Goal: Task Accomplishment & Management: Manage account settings

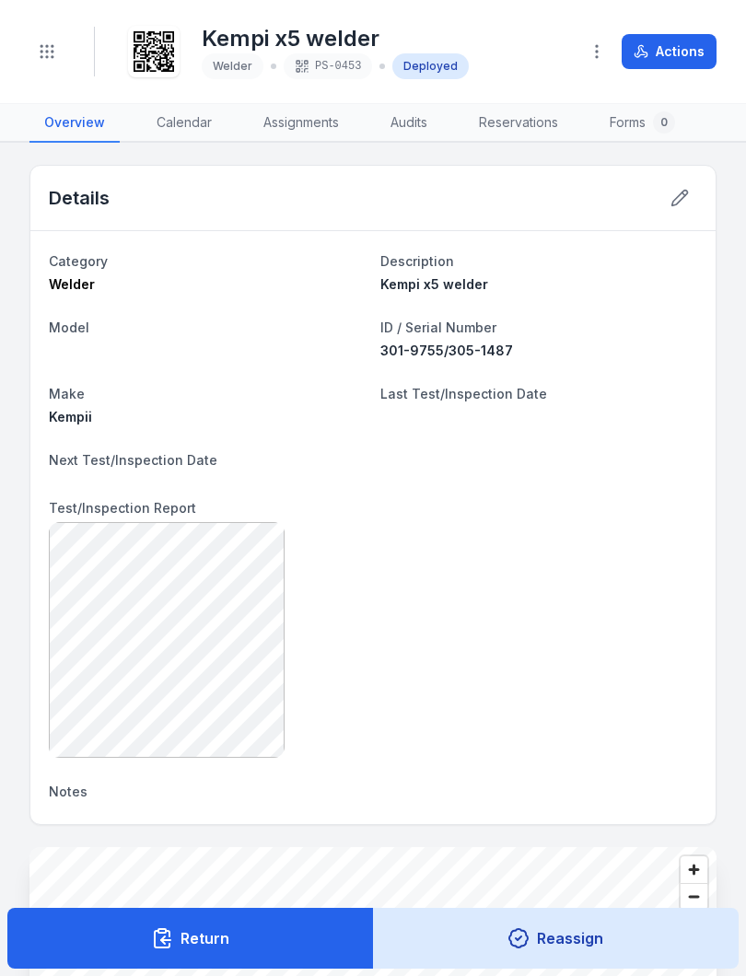
click at [56, 49] on button "Toggle Navigation" at bounding box center [46, 51] width 35 height 35
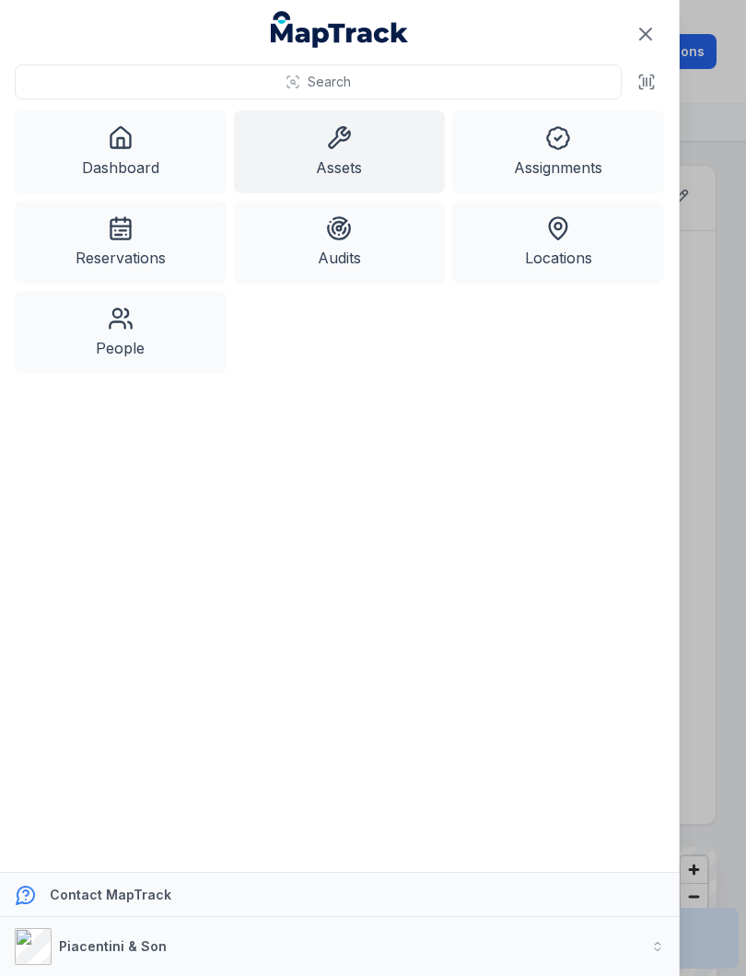
click at [350, 139] on icon at bounding box center [339, 138] width 26 height 26
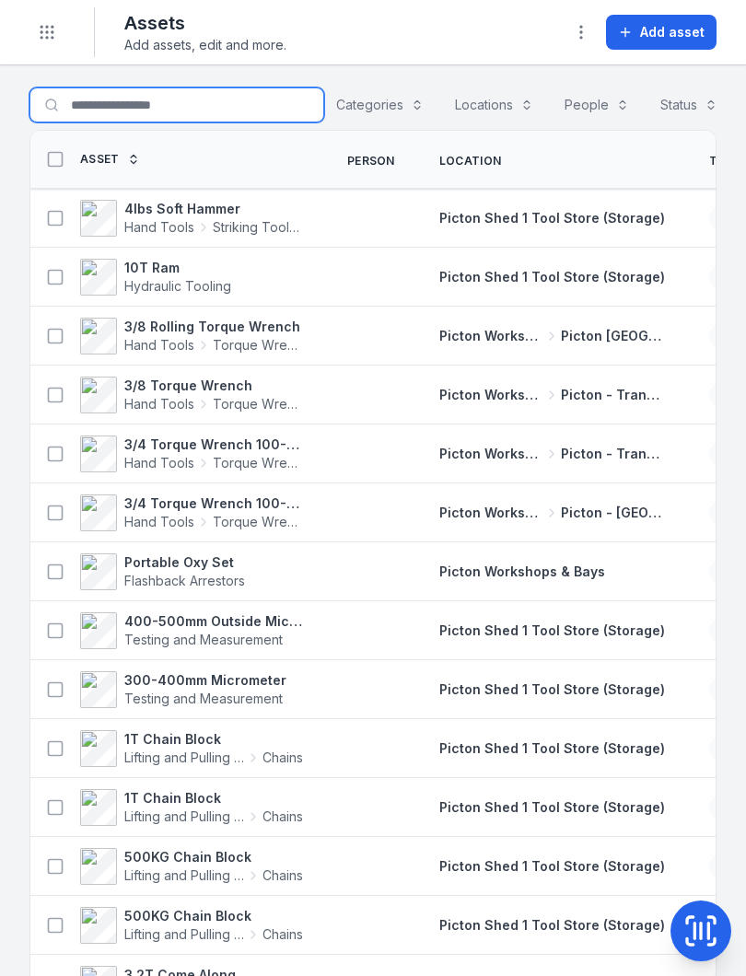
click at [99, 94] on input "Search for assets" at bounding box center [176, 104] width 295 height 35
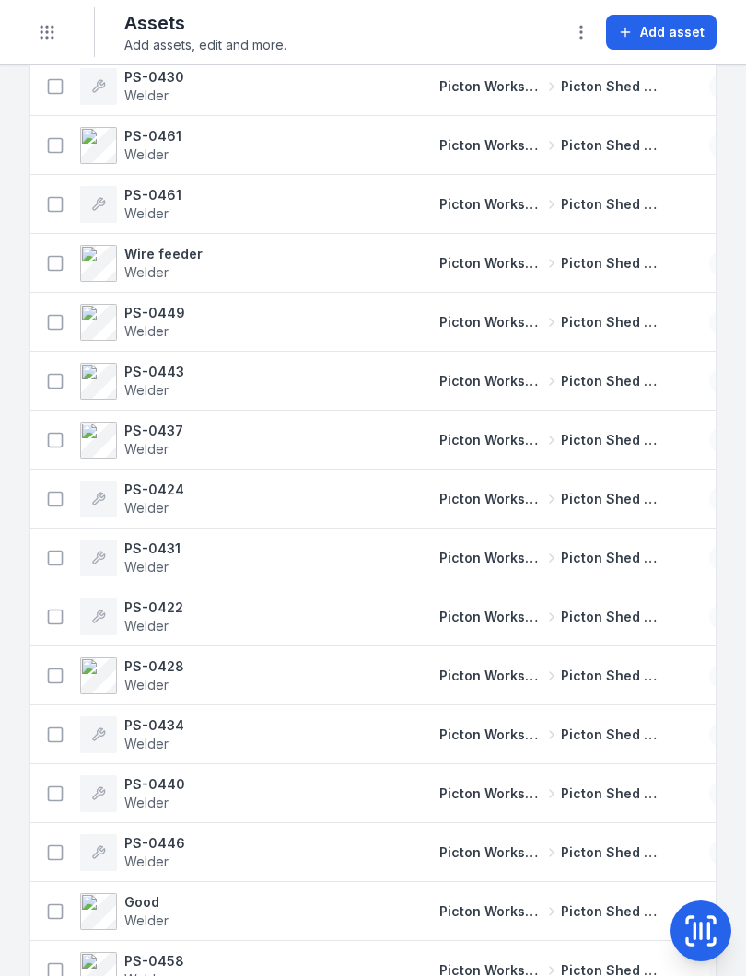
scroll to position [3138, 0]
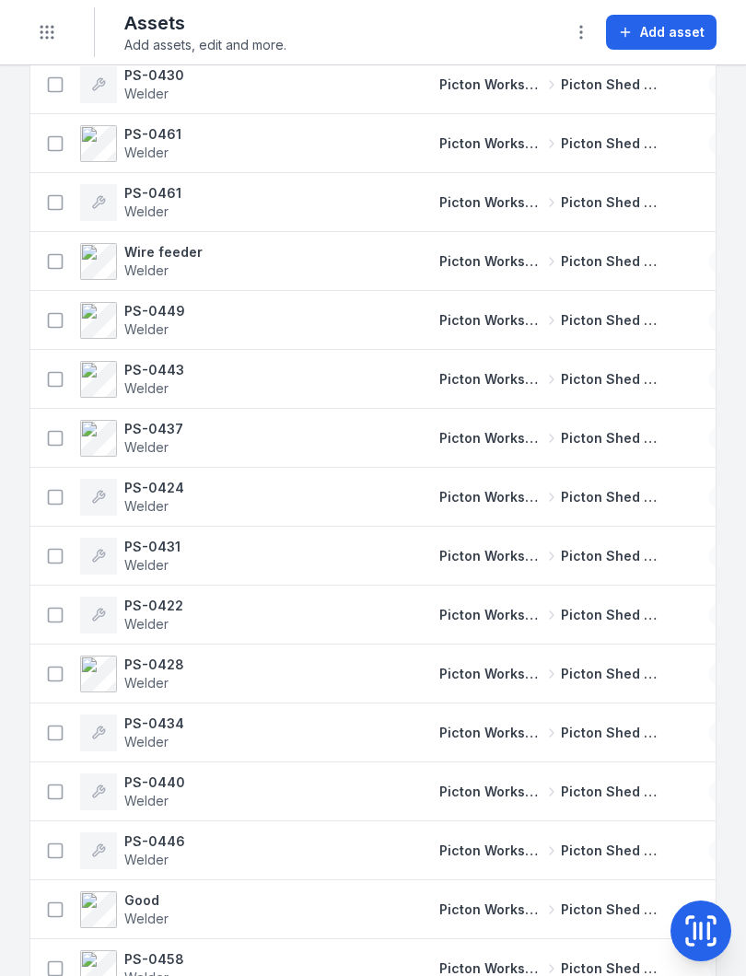
type input "******"
click at [167, 371] on strong "PS-0443" at bounding box center [154, 370] width 60 height 18
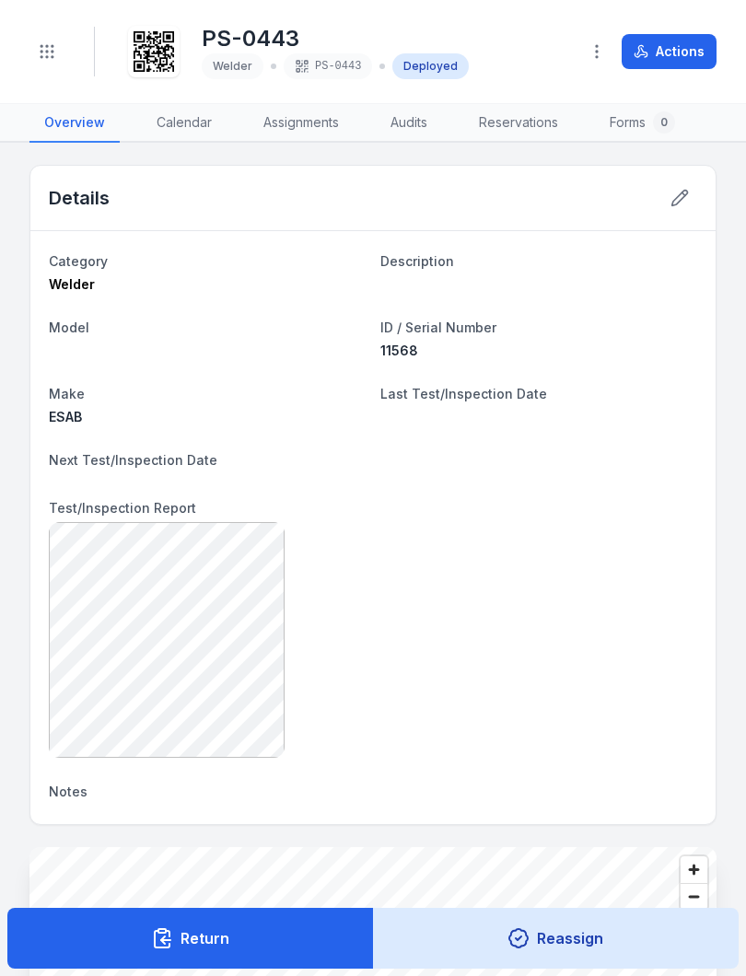
click at [574, 683] on div at bounding box center [373, 640] width 648 height 236
click at [458, 695] on div at bounding box center [373, 640] width 648 height 236
click at [49, 42] on icon "Toggle navigation" at bounding box center [47, 51] width 18 height 18
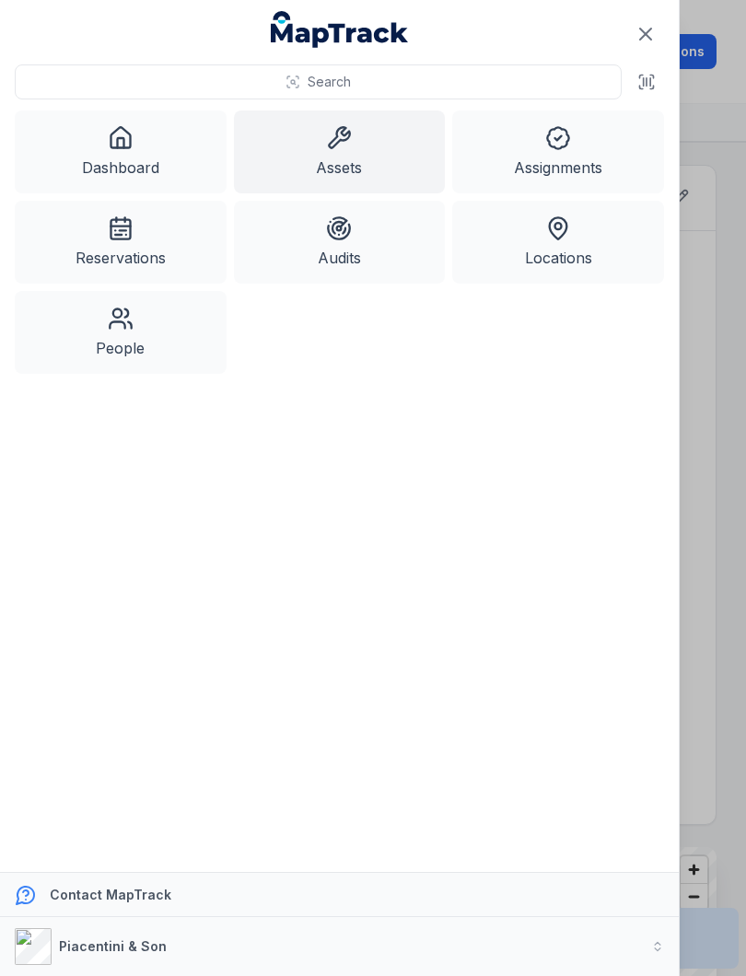
click at [350, 133] on icon at bounding box center [340, 137] width 20 height 20
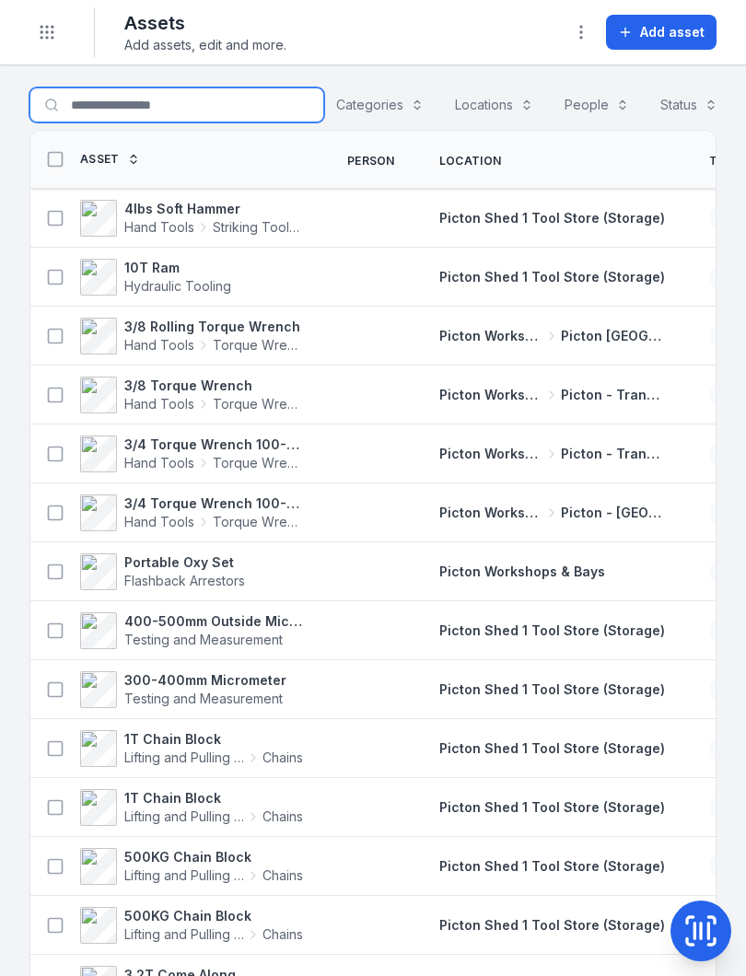
click at [106, 99] on input "Search for assets" at bounding box center [176, 104] width 295 height 35
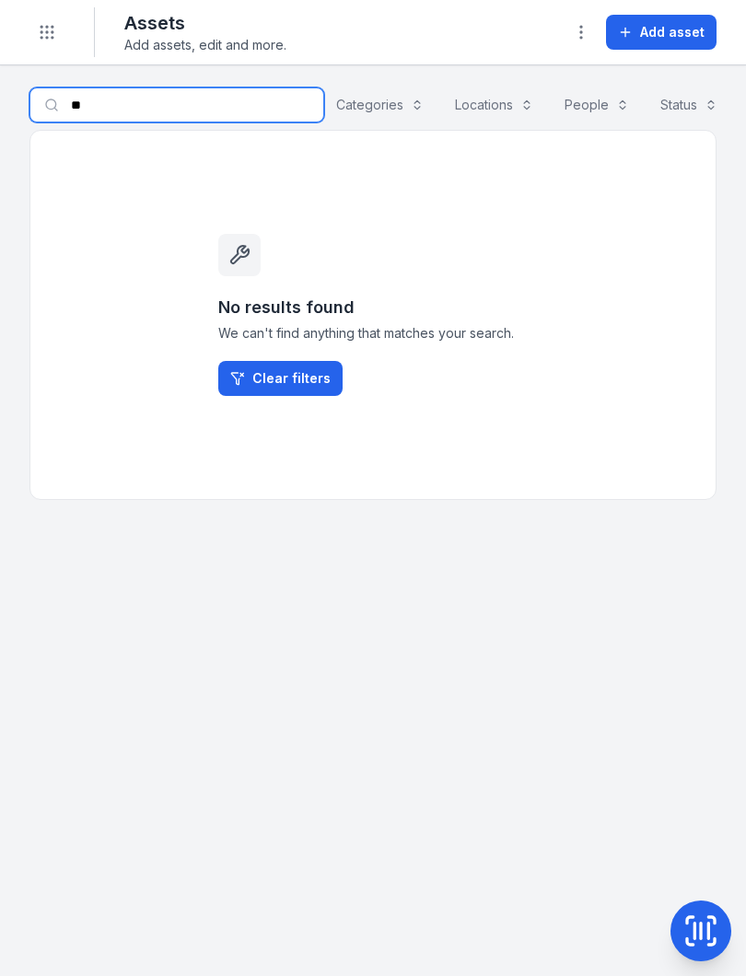
type input "*"
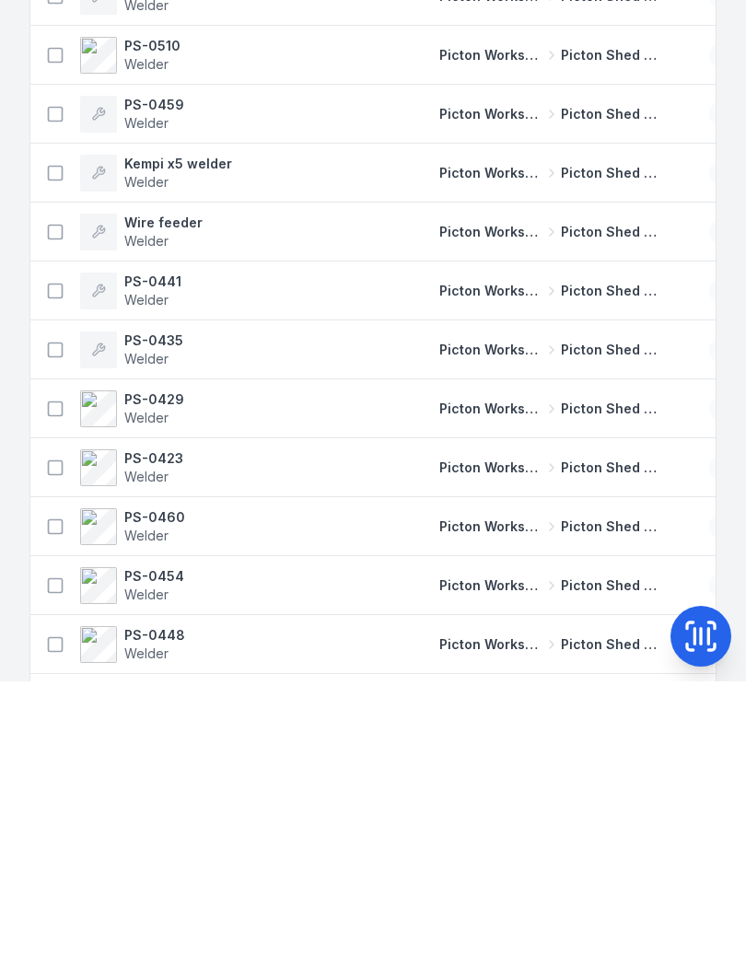
scroll to position [2107, 0]
type input "******"
click at [169, 508] on strong "Wire feeder" at bounding box center [163, 517] width 78 height 18
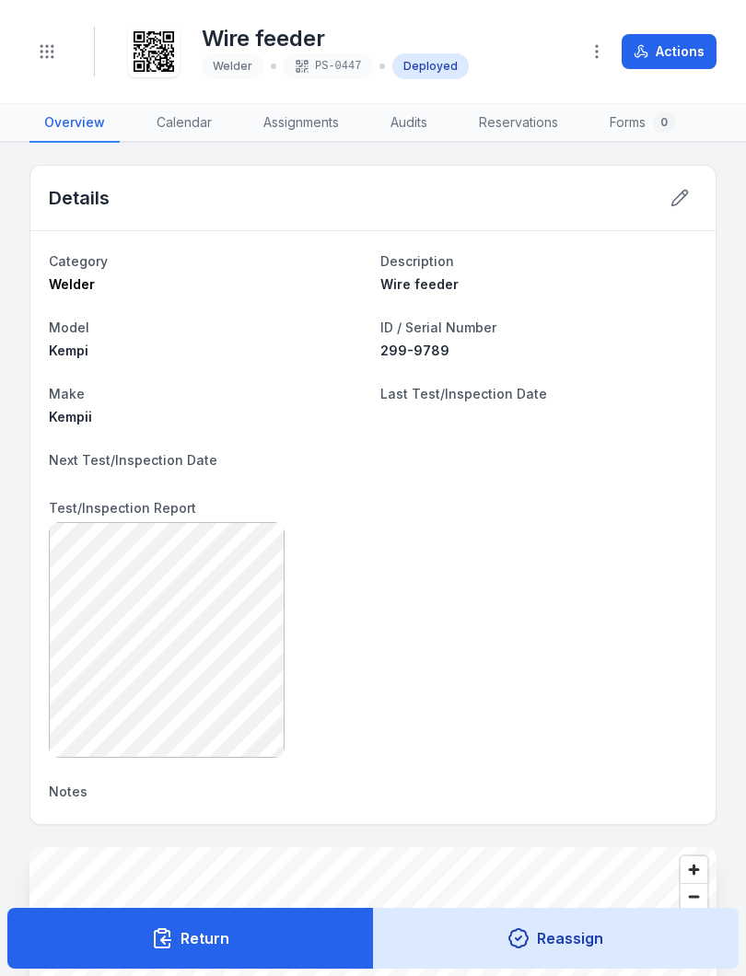
click at [51, 46] on icon "Toggle navigation" at bounding box center [47, 51] width 18 height 18
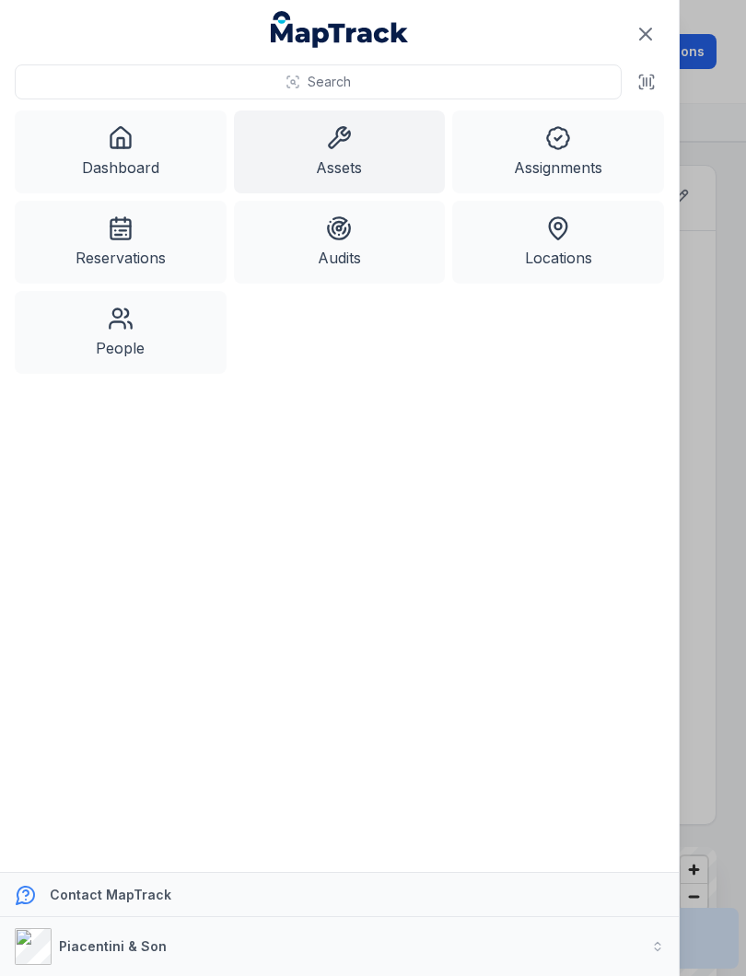
click at [342, 143] on icon at bounding box center [339, 138] width 26 height 26
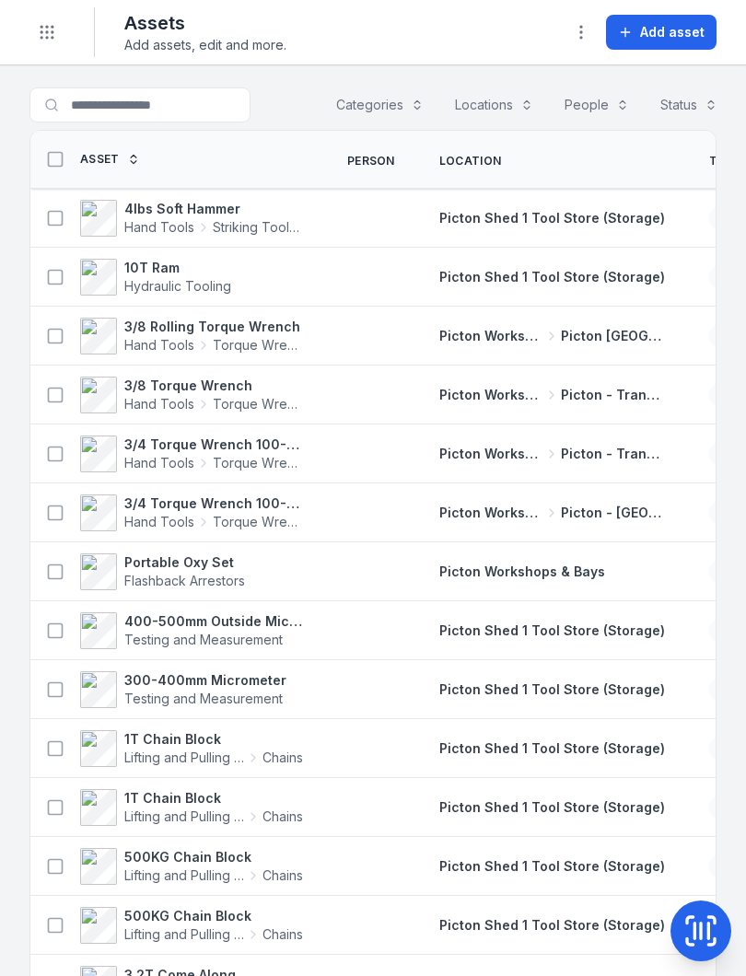
click at [702, 922] on icon at bounding box center [700, 930] width 37 height 37
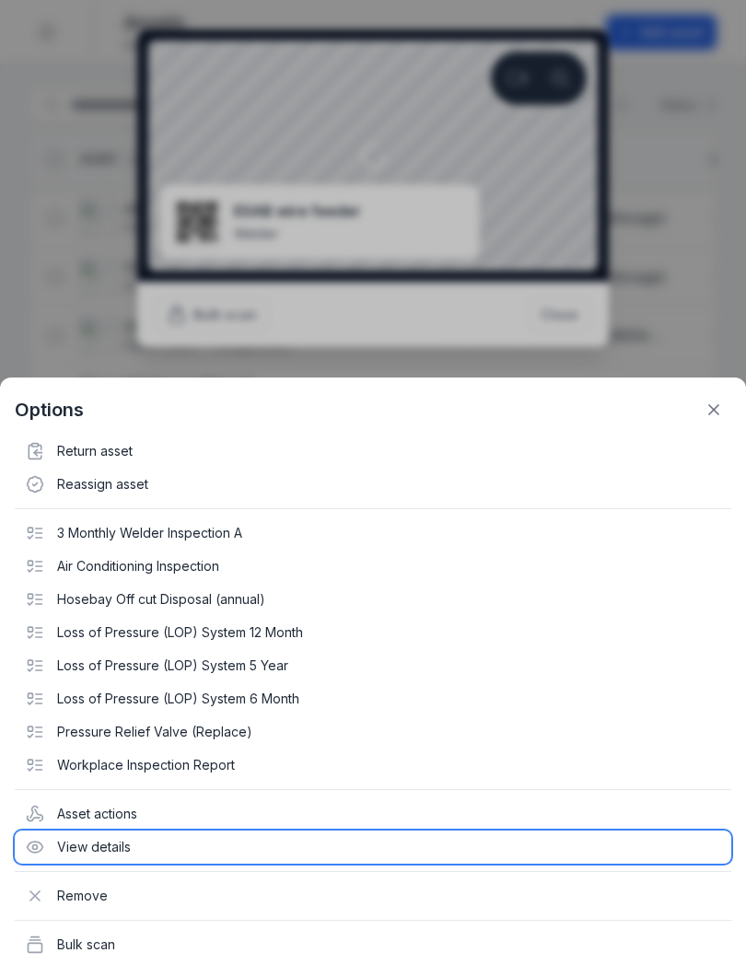
click at [126, 847] on div "View details" at bounding box center [373, 846] width 716 height 33
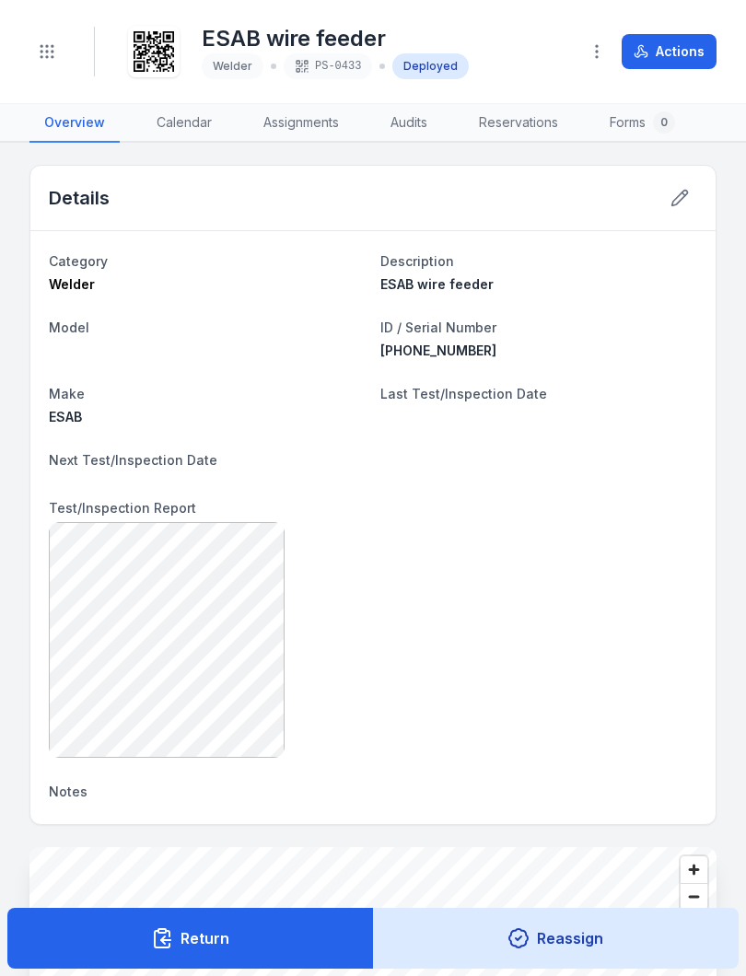
click at [52, 36] on button "Toggle Navigation" at bounding box center [46, 51] width 35 height 35
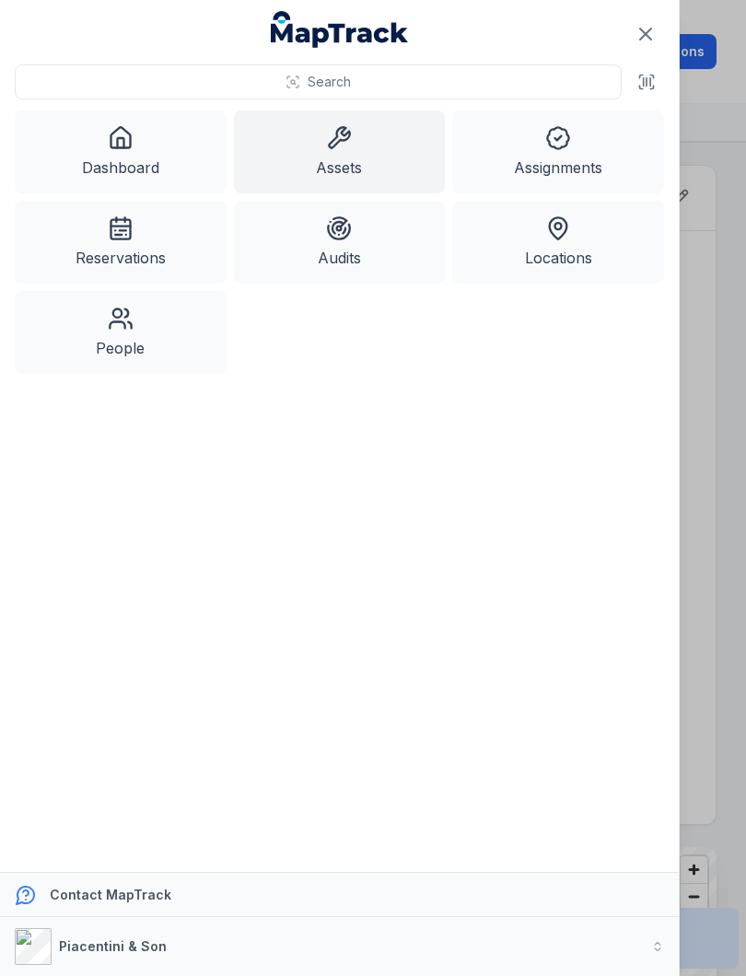
click at [344, 142] on icon at bounding box center [339, 138] width 26 height 26
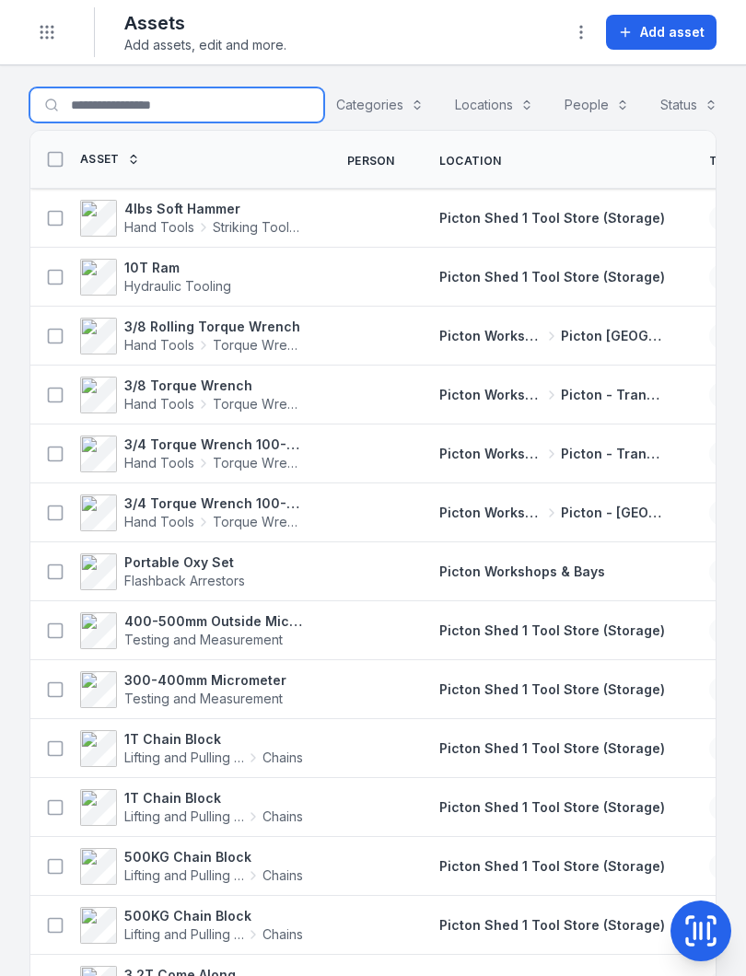
click at [138, 94] on input "Search for assets" at bounding box center [176, 104] width 295 height 35
click at [190, 108] on input "Search for assets" at bounding box center [176, 104] width 295 height 35
click at [530, 33] on div "Assets Add assets, edit and more. Add asset" at bounding box center [420, 32] width 592 height 44
click at [708, 924] on icon at bounding box center [708, 931] width 0 height 16
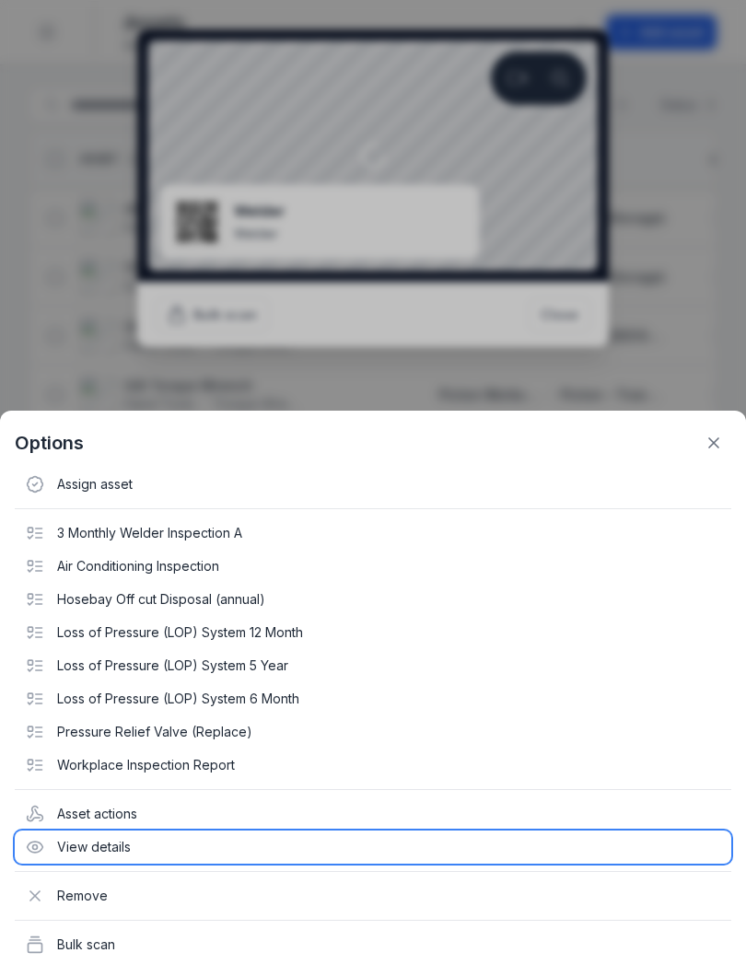
click at [88, 839] on div "View details" at bounding box center [373, 846] width 716 height 33
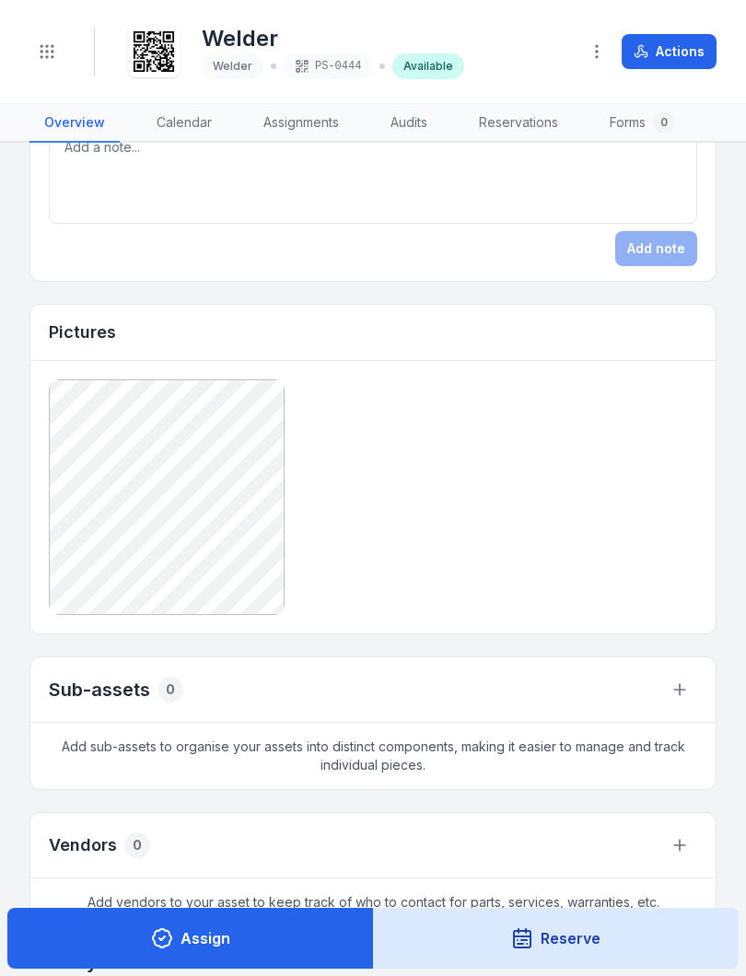
scroll to position [842, 0]
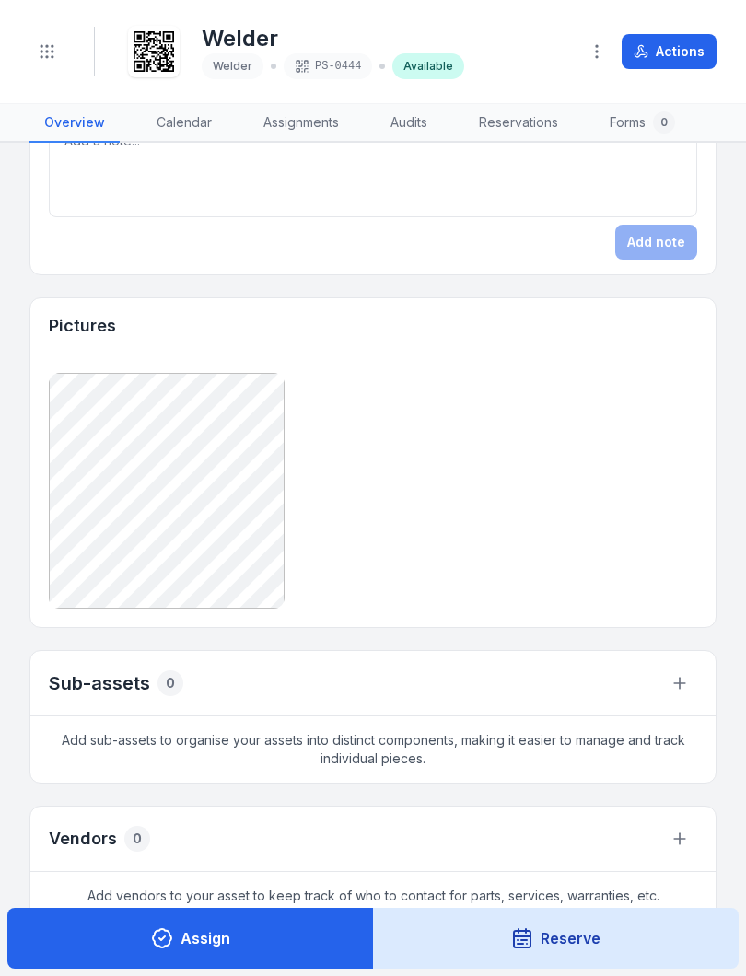
click at [50, 44] on icon "Toggle navigation" at bounding box center [47, 51] width 18 height 18
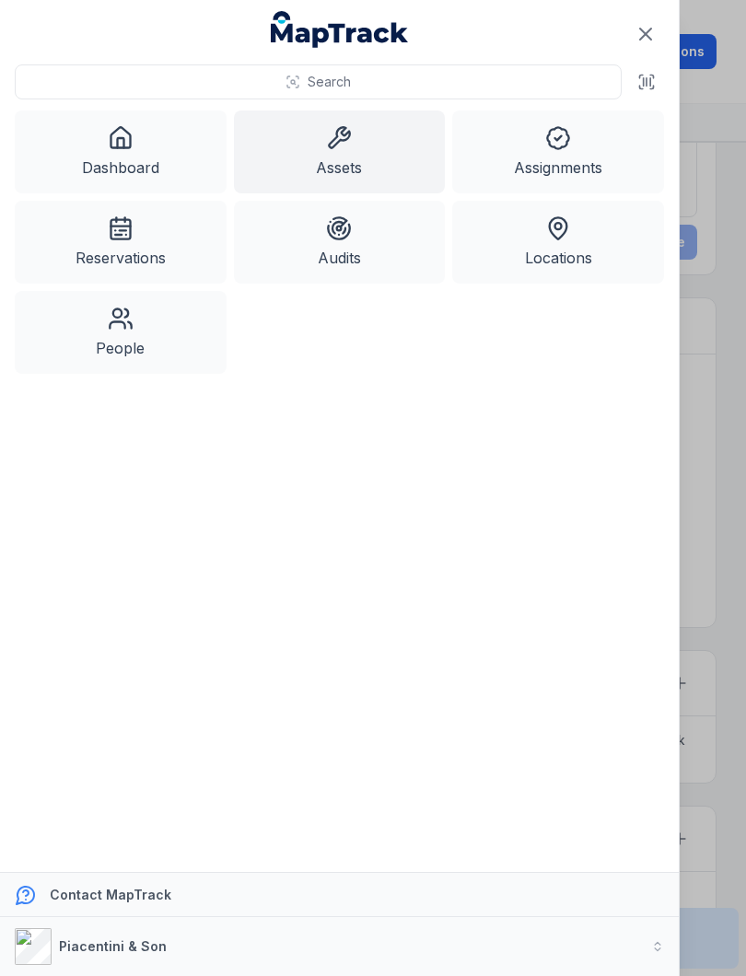
click at [355, 139] on link "Assets" at bounding box center [340, 151] width 212 height 83
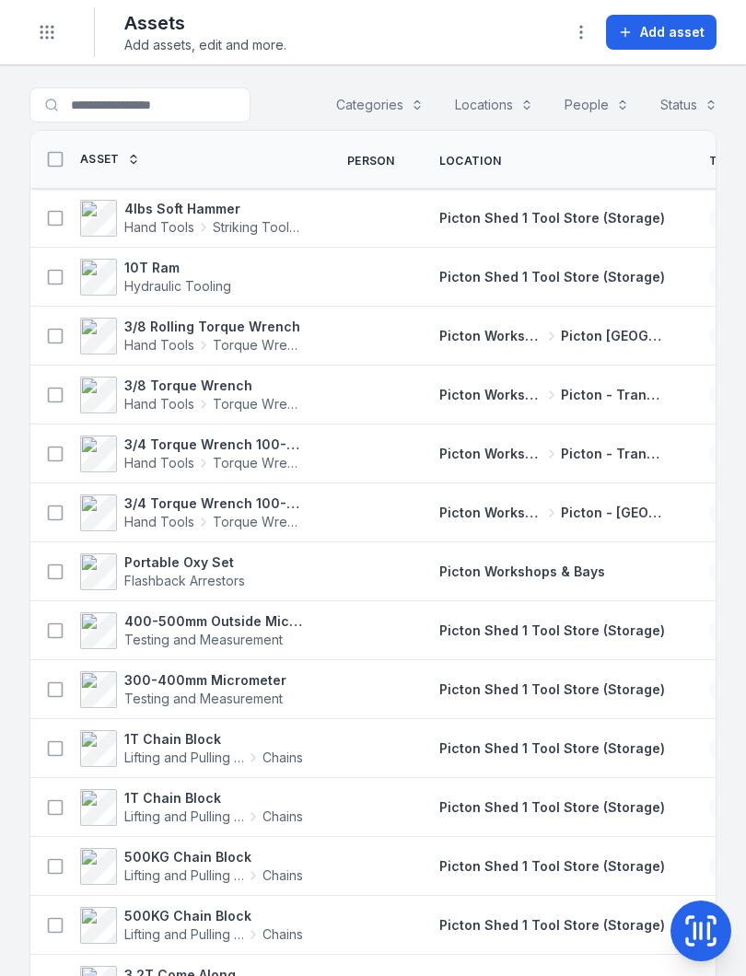
click at [712, 934] on icon at bounding box center [700, 930] width 37 height 37
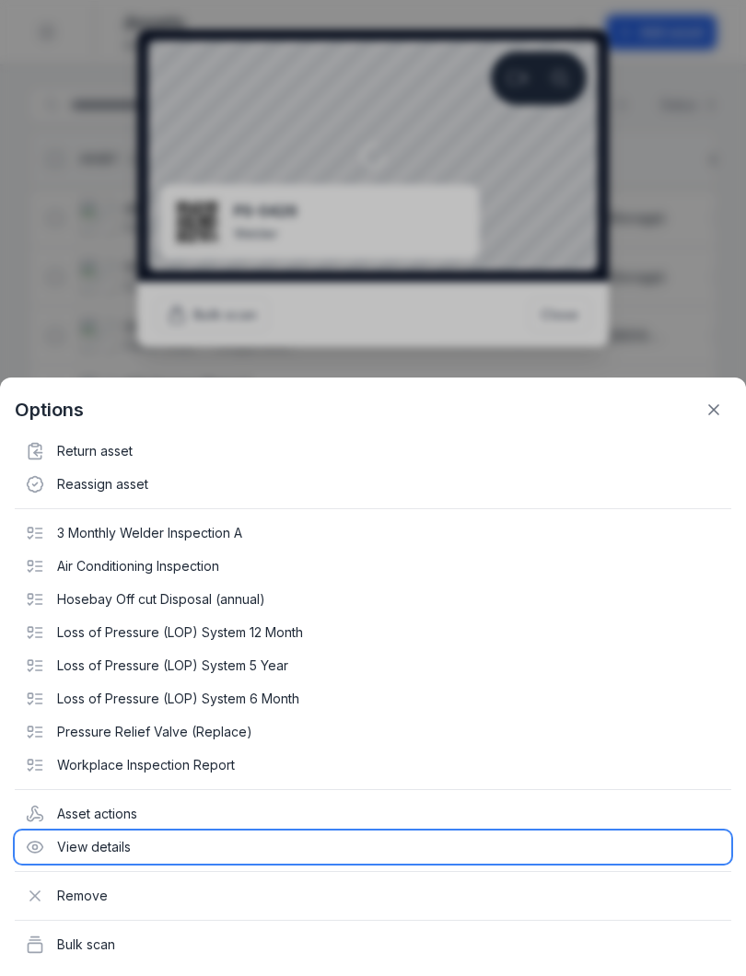
click at [84, 841] on div "View details" at bounding box center [373, 846] width 716 height 33
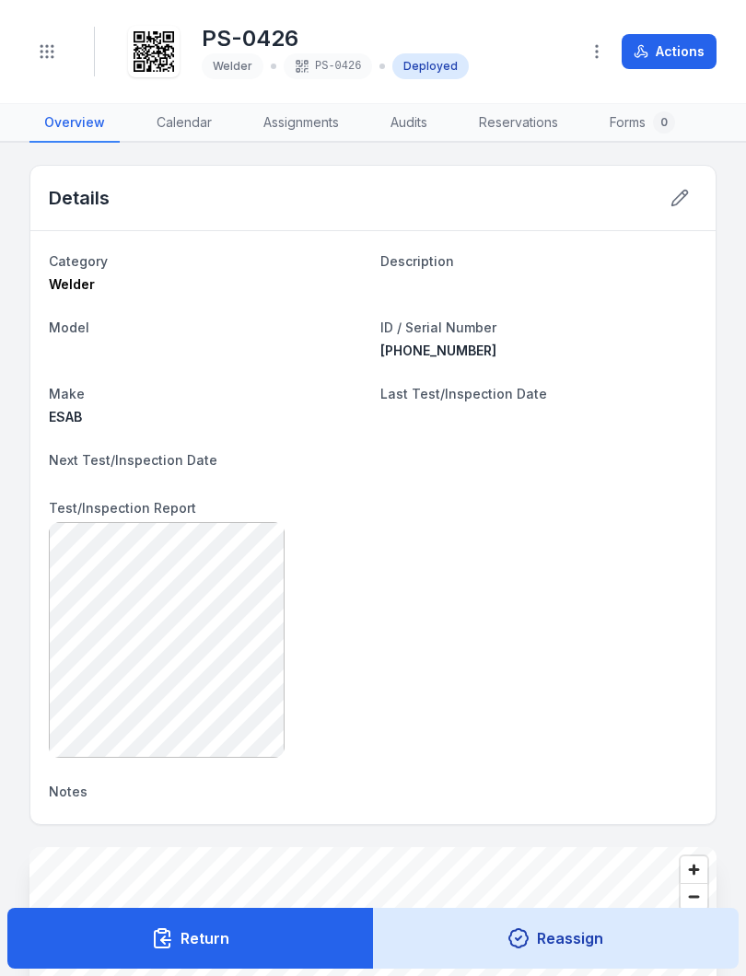
click at [684, 187] on button at bounding box center [679, 197] width 35 height 35
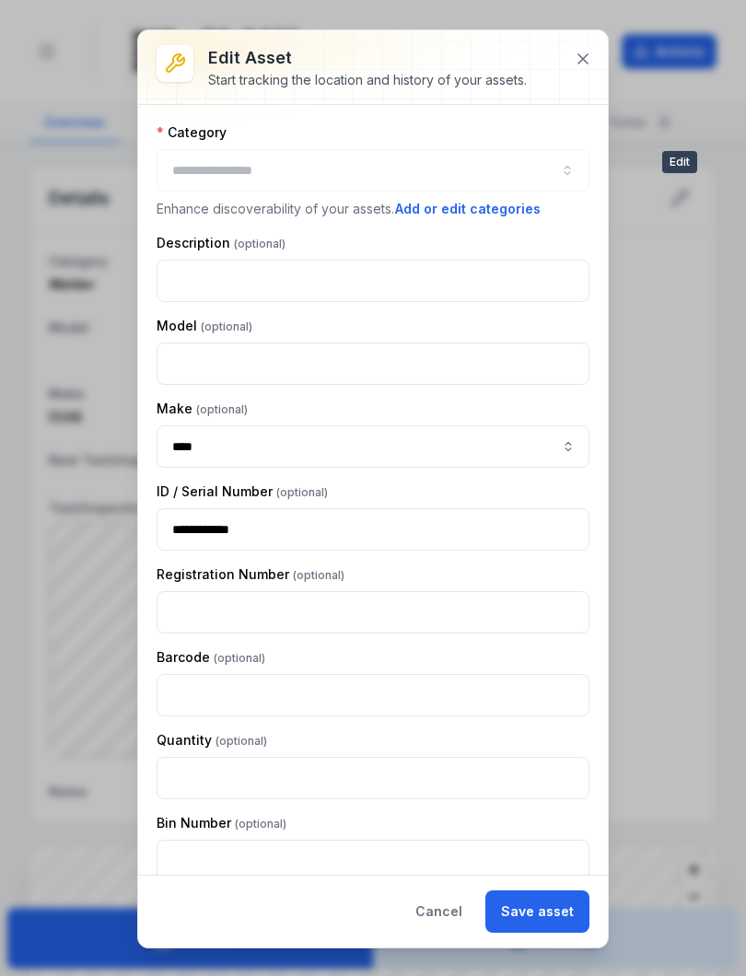
type input "******"
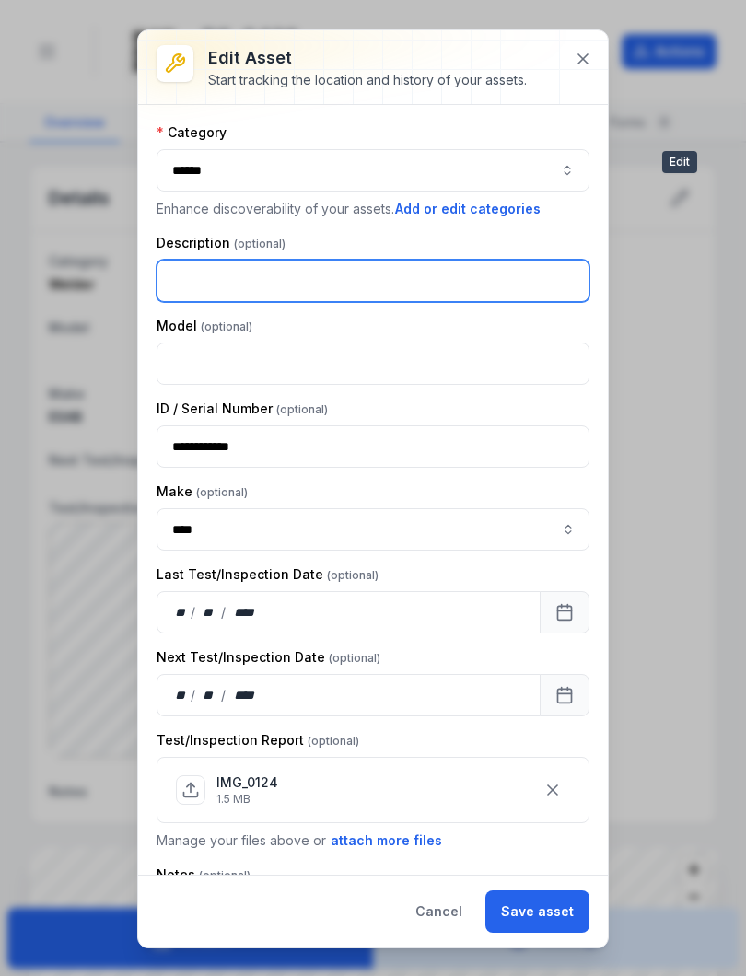
click at [198, 274] on input "text" at bounding box center [373, 281] width 433 height 42
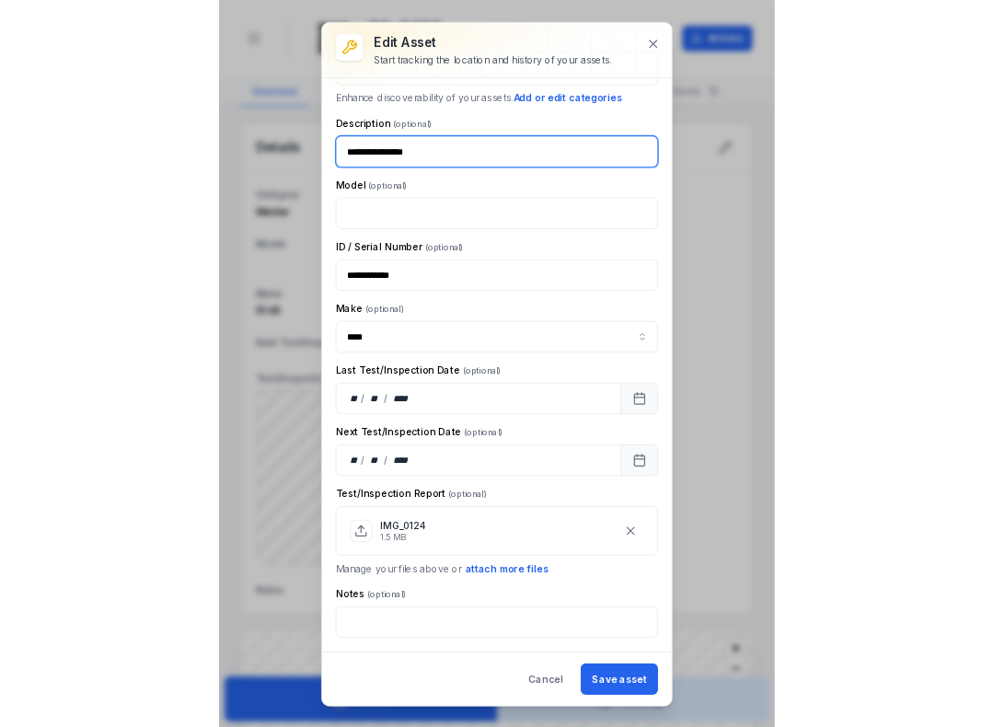
scroll to position [77, 0]
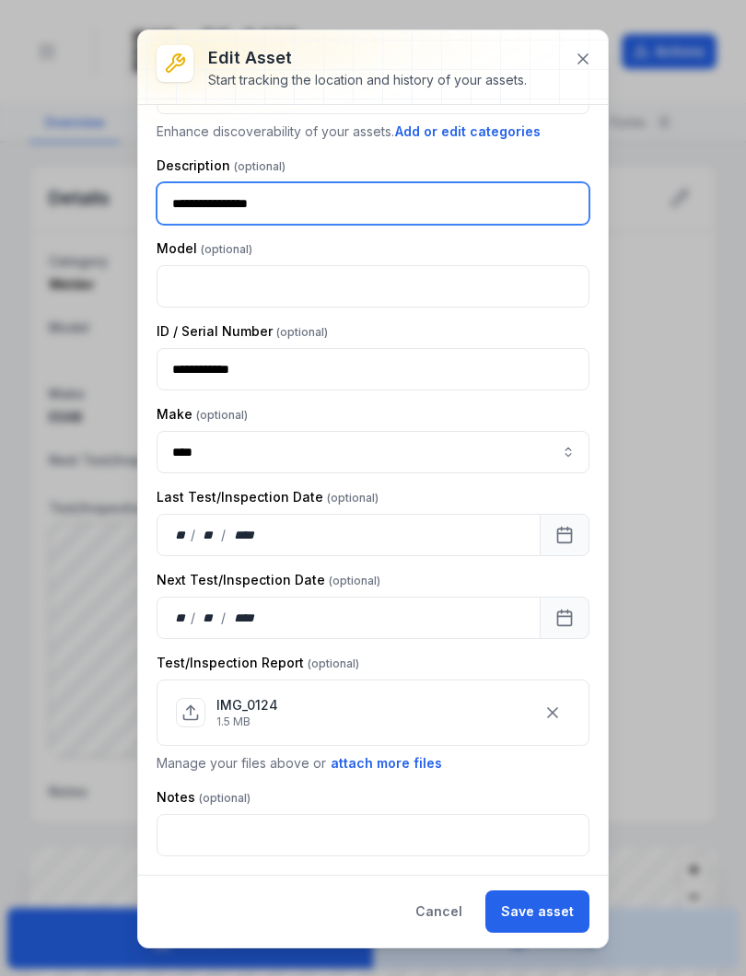
type input "**********"
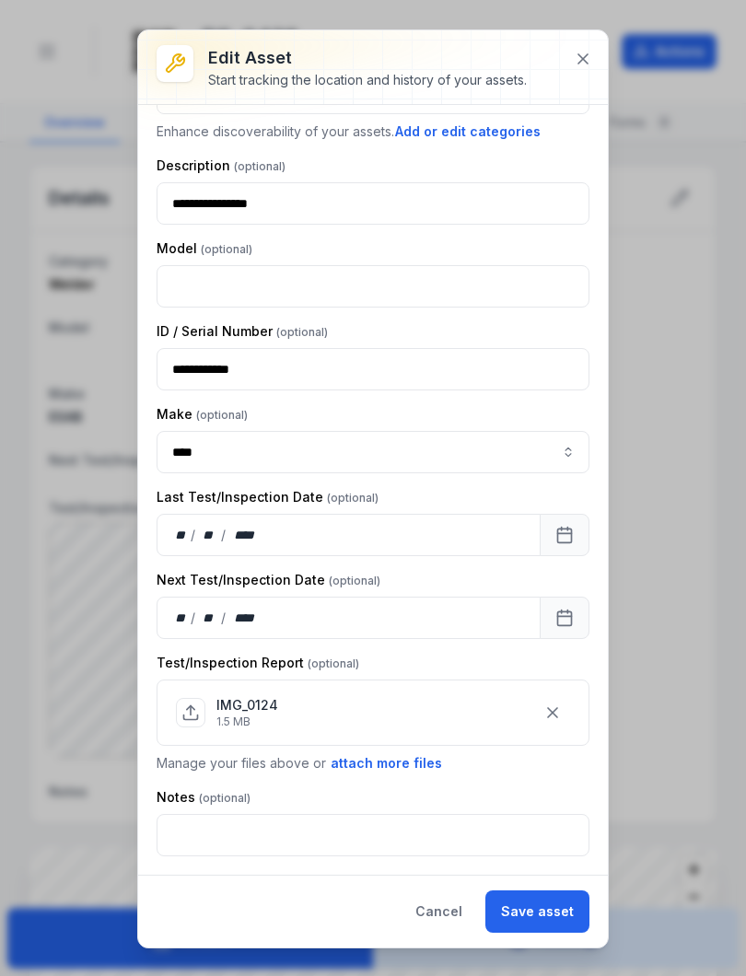
click at [546, 906] on button "Save asset" at bounding box center [537, 911] width 104 height 42
